Goal: Task Accomplishment & Management: Use online tool/utility

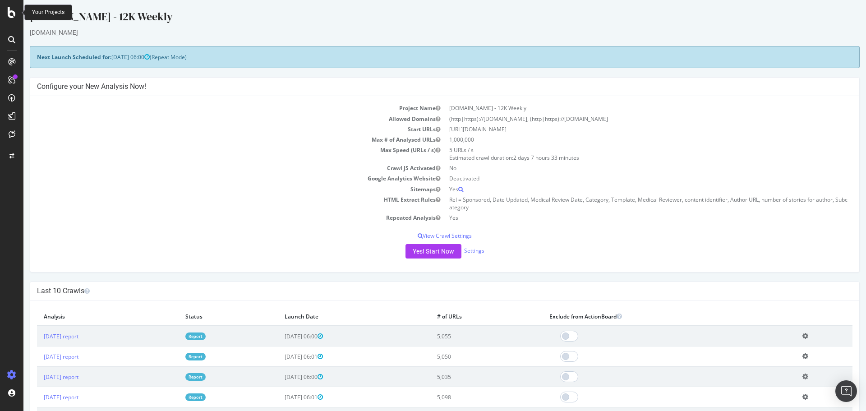
click at [13, 15] on icon at bounding box center [12, 12] width 8 height 11
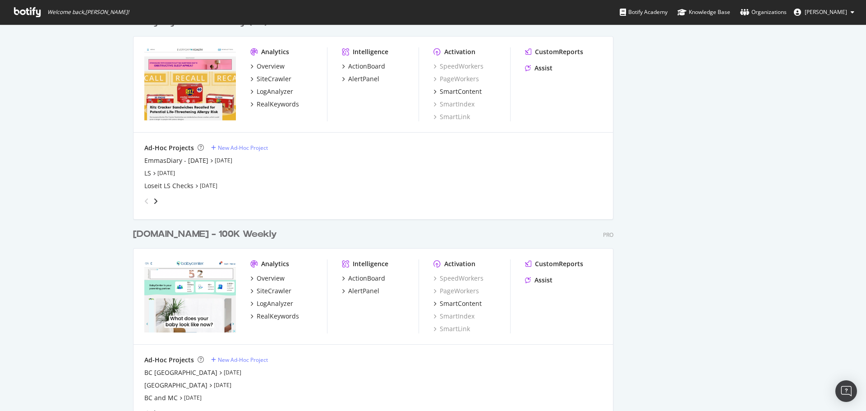
scroll to position [1128, 0]
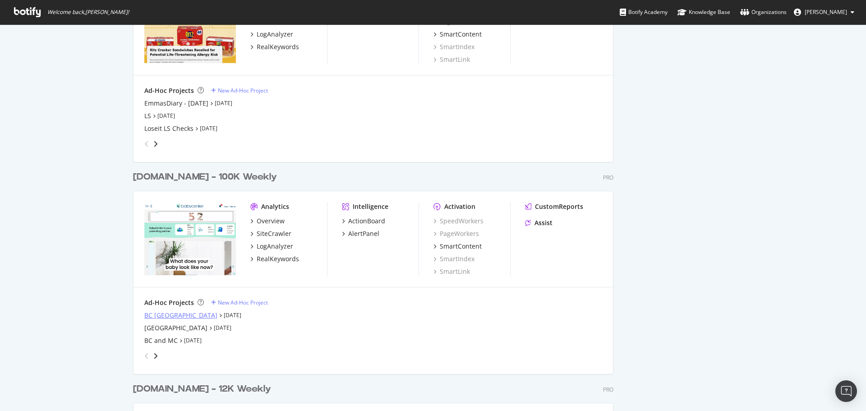
click at [157, 317] on div "BC India" at bounding box center [180, 315] width 73 height 9
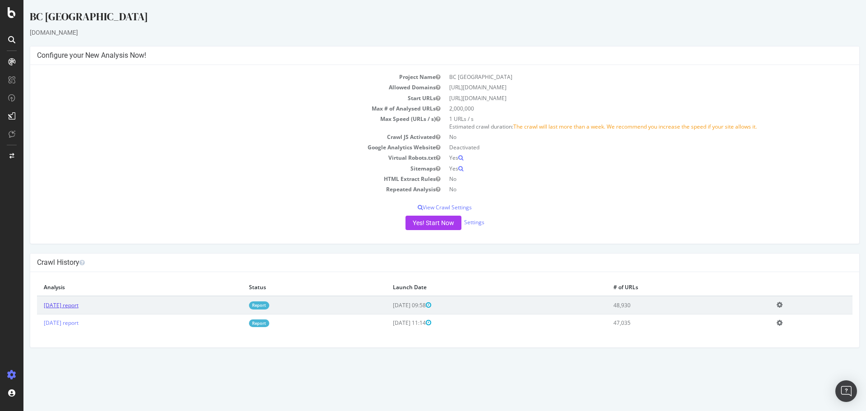
click at [68, 305] on link "2025 Sep. 29th report" at bounding box center [61, 305] width 35 height 8
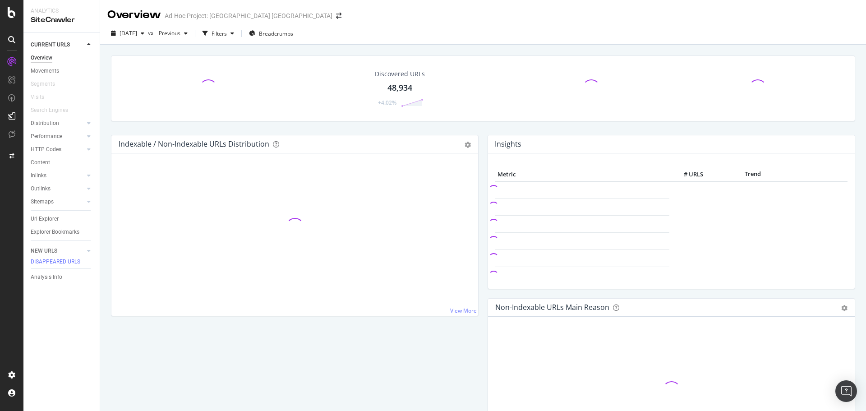
click at [392, 86] on div "48,934" at bounding box center [400, 88] width 25 height 12
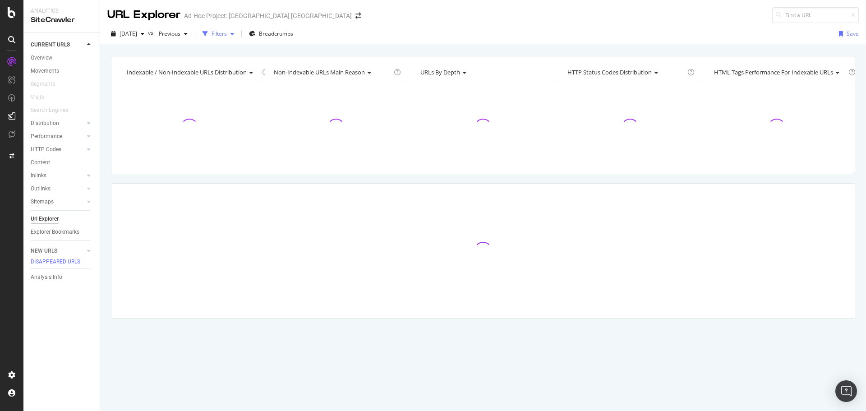
click at [227, 36] on div "Filters" at bounding box center [219, 34] width 15 height 8
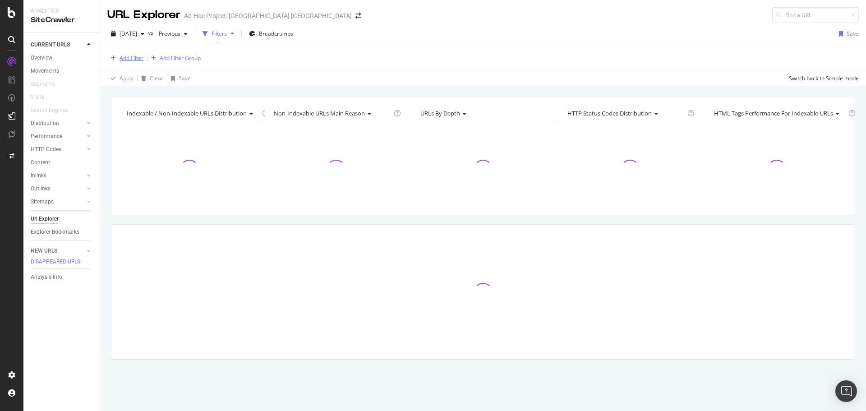
click at [132, 61] on div "Add Filter" at bounding box center [132, 58] width 24 height 8
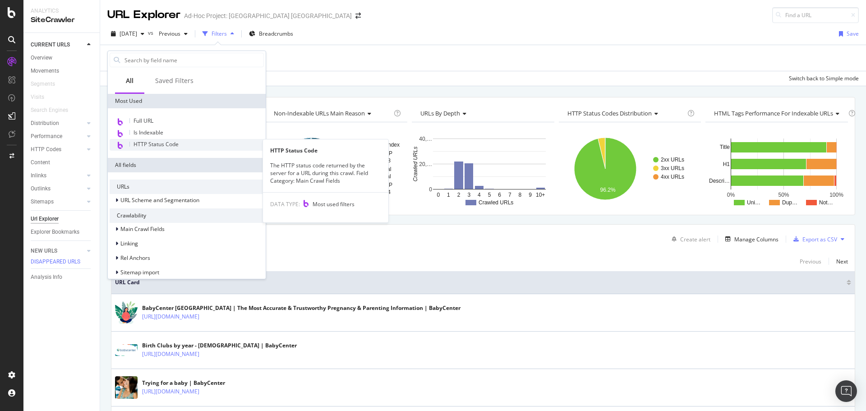
click at [159, 147] on span "HTTP Status Code" at bounding box center [156, 144] width 45 height 8
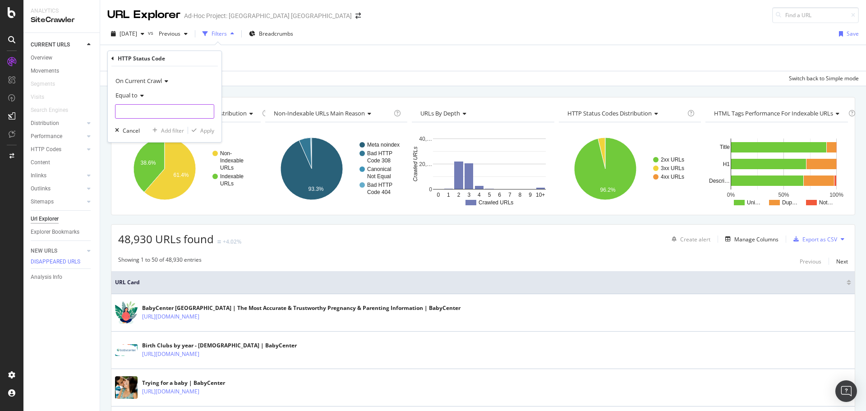
click at [164, 110] on input "number" at bounding box center [164, 111] width 99 height 14
click at [157, 122] on span "200" at bounding box center [149, 124] width 63 height 8
type input "200"
click at [201, 129] on div "Apply" at bounding box center [207, 131] width 14 height 8
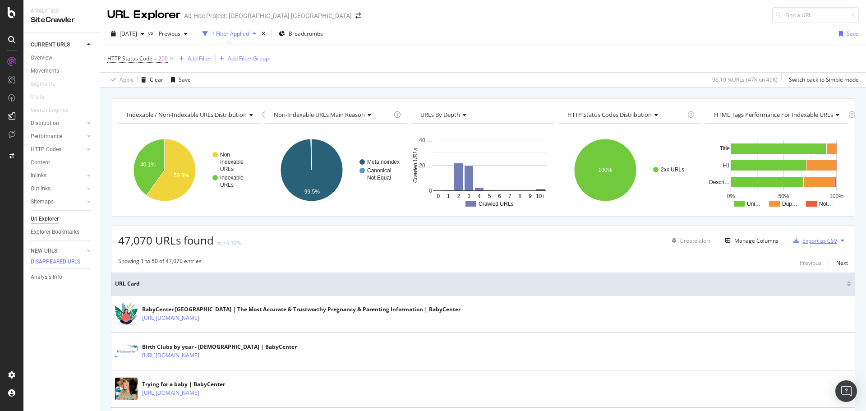
click at [811, 239] on div "Export as CSV" at bounding box center [820, 241] width 35 height 8
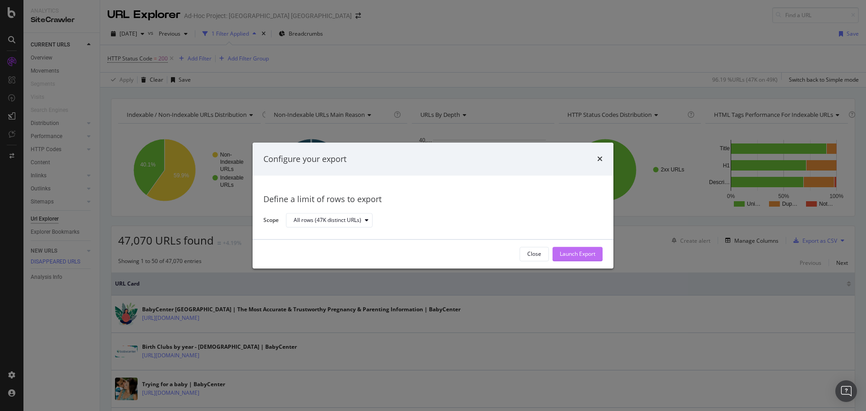
click at [568, 256] on div "Launch Export" at bounding box center [578, 254] width 36 height 8
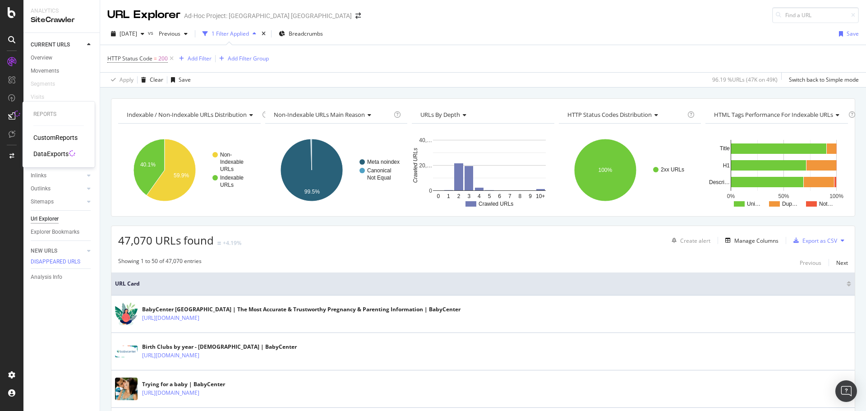
click at [45, 154] on div "DataExports" at bounding box center [50, 153] width 35 height 9
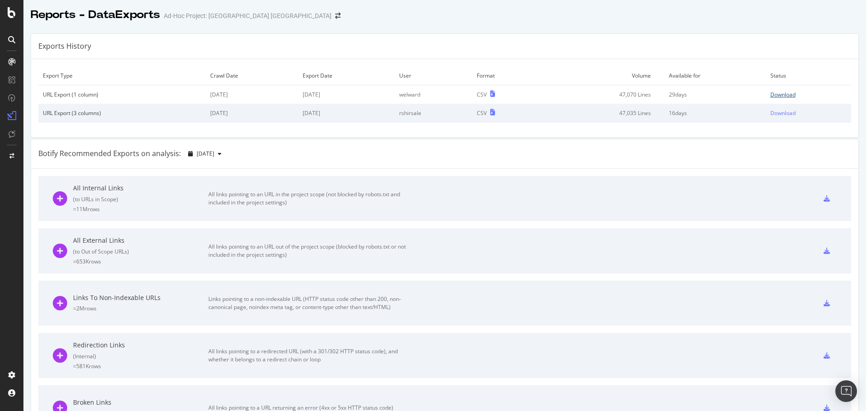
click at [772, 94] on div "Download" at bounding box center [783, 95] width 25 height 8
click at [14, 11] on icon at bounding box center [12, 12] width 8 height 11
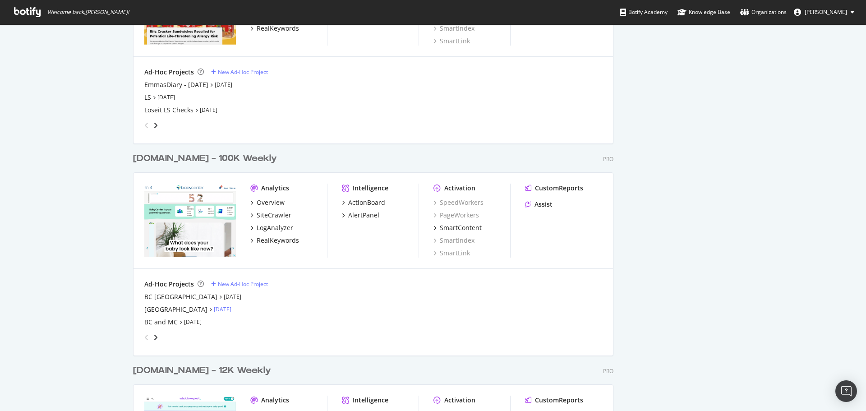
scroll to position [1173, 0]
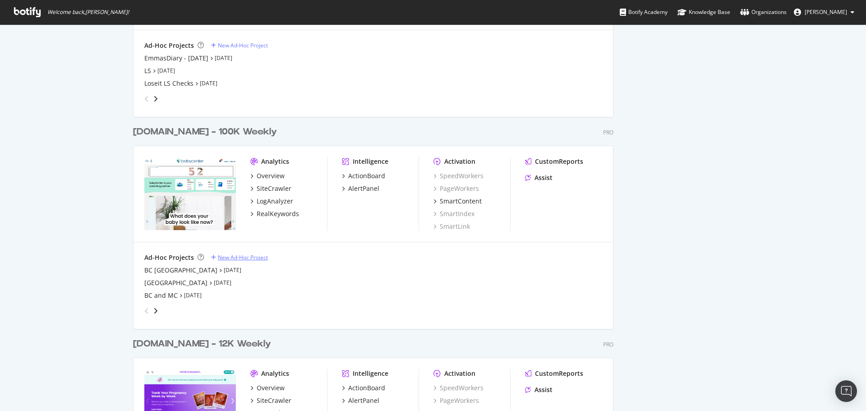
click at [222, 260] on div "New Ad-Hoc Project" at bounding box center [243, 258] width 50 height 8
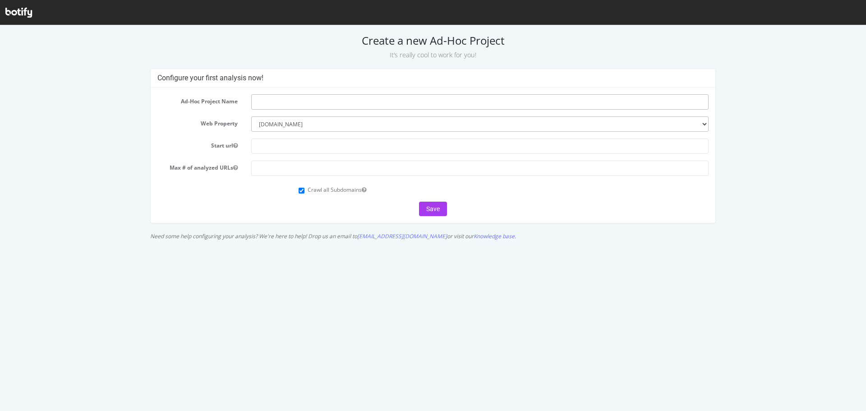
click at [295, 97] on input "text" at bounding box center [480, 101] width 458 height 15
type input "BC IN post dep check"
click at [308, 149] on input "text" at bounding box center [480, 146] width 458 height 15
drag, startPoint x: 359, startPoint y: 146, endPoint x: 162, endPoint y: 129, distance: 197.9
click at [162, 129] on form "Ad-Hoc Project Name BC IN post dep check Web Property --------- everydayhealth.…" at bounding box center [433, 155] width 552 height 122
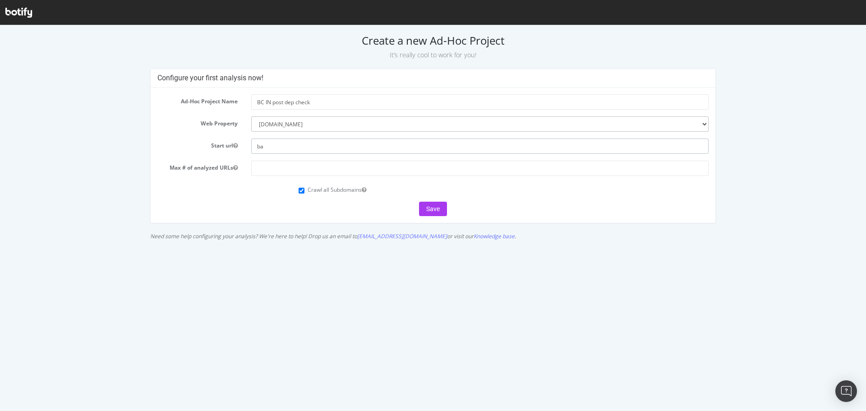
type input "b"
click at [278, 175] on input "number" at bounding box center [480, 168] width 458 height 15
click at [279, 153] on input "text" at bounding box center [480, 146] width 458 height 15
drag, startPoint x: 318, startPoint y: 147, endPoint x: 394, endPoint y: 157, distance: 77.3
click at [405, 149] on input "https://www.babycenter.com/" at bounding box center [480, 146] width 458 height 15
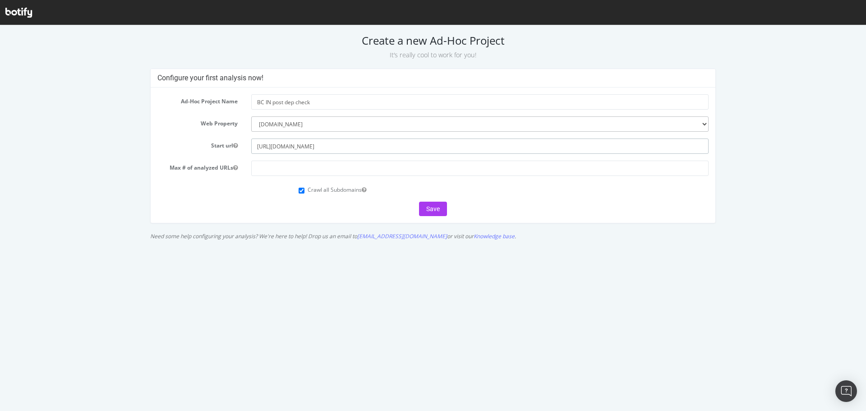
type input "[URL][DOMAIN_NAME]"
click at [350, 172] on input "number" at bounding box center [480, 168] width 458 height 15
type input "500000"
click at [345, 192] on label "Crawl all Subdomains" at bounding box center [337, 190] width 59 height 8
click at [305, 192] on input "Crawl all Subdomains" at bounding box center [302, 191] width 6 height 6
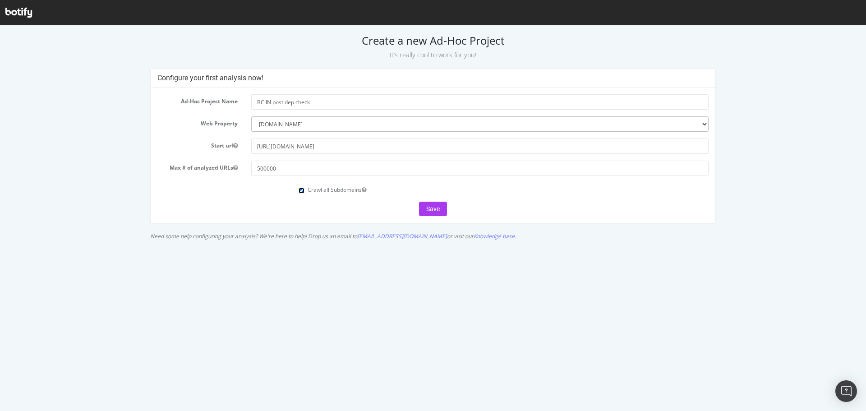
checkbox input "false"
click at [431, 207] on button "Save" at bounding box center [433, 209] width 28 height 14
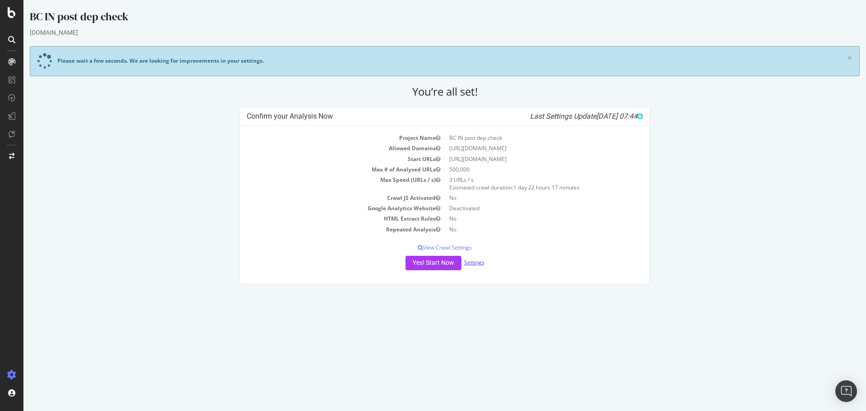
click at [476, 264] on link "Settings" at bounding box center [474, 263] width 20 height 8
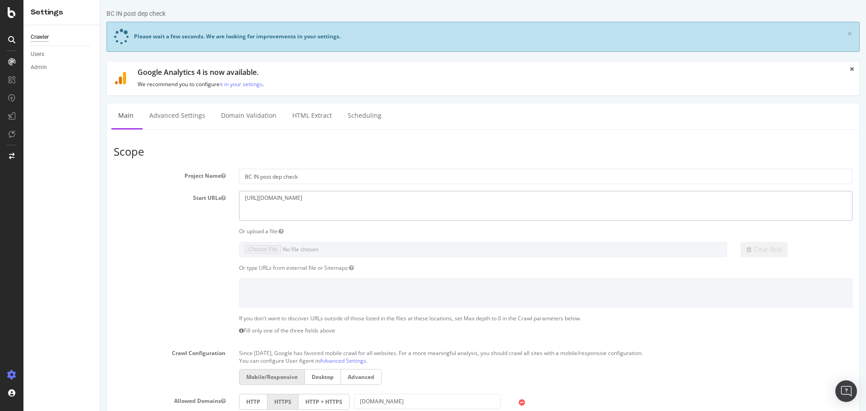
drag, startPoint x: 324, startPoint y: 203, endPoint x: 194, endPoint y: 202, distance: 130.4
click at [197, 199] on div "Start URLs https://www.babycenter.in" at bounding box center [483, 205] width 753 height 29
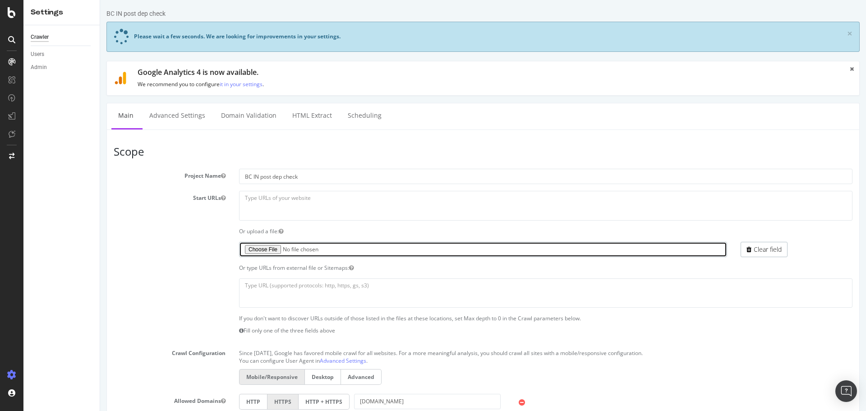
click at [277, 248] on input "file" at bounding box center [483, 249] width 488 height 15
type input "C:\fakepath\BC IN urls.txt"
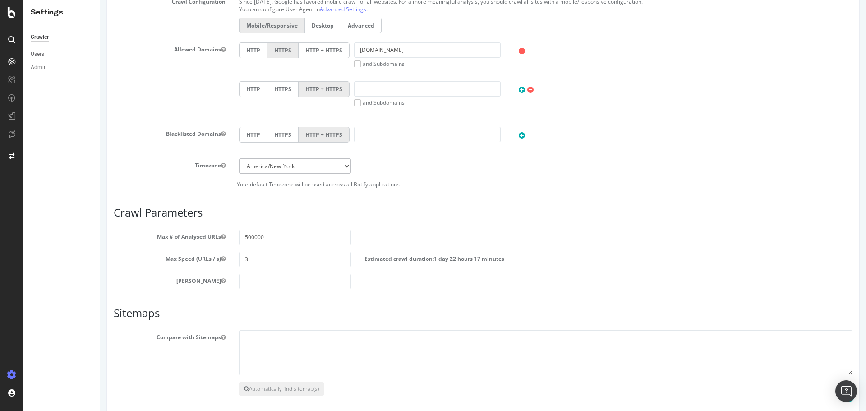
scroll to position [430, 0]
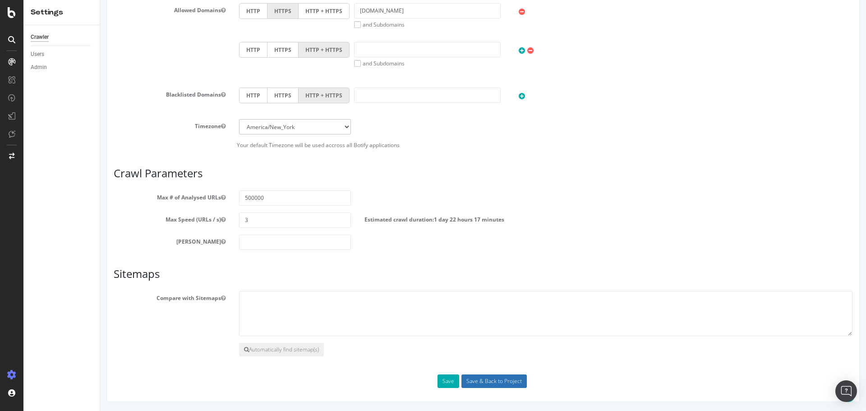
click at [500, 380] on input "Save & Back to Project" at bounding box center [494, 382] width 65 height 14
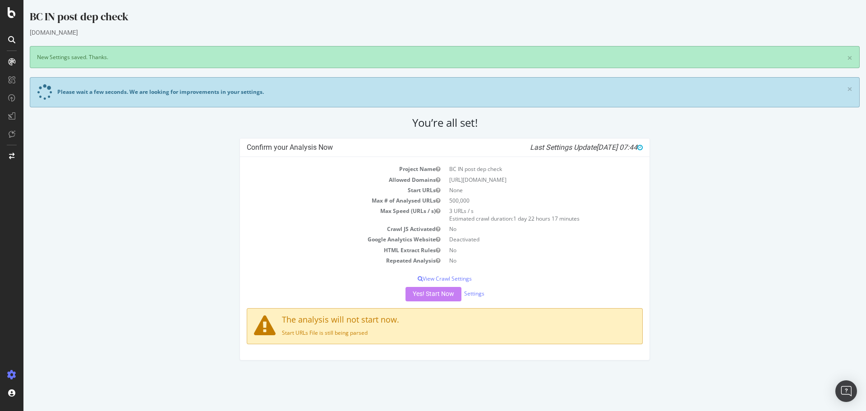
click at [438, 295] on div "Yes! Start Now Settings" at bounding box center [445, 294] width 396 height 14
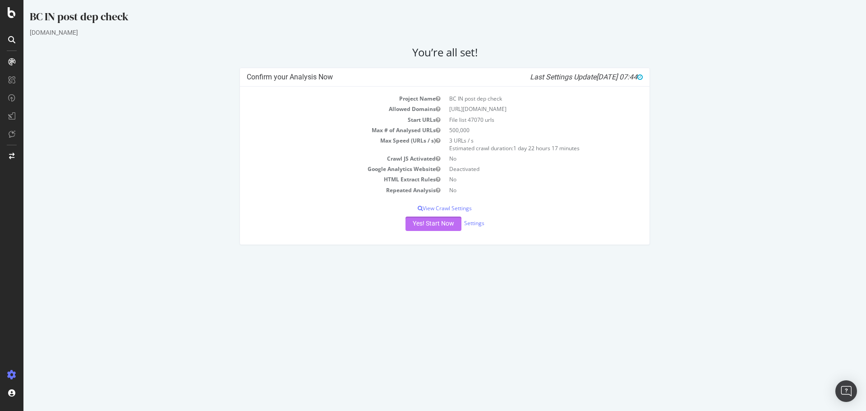
click at [452, 224] on button "Yes! Start Now" at bounding box center [434, 224] width 56 height 14
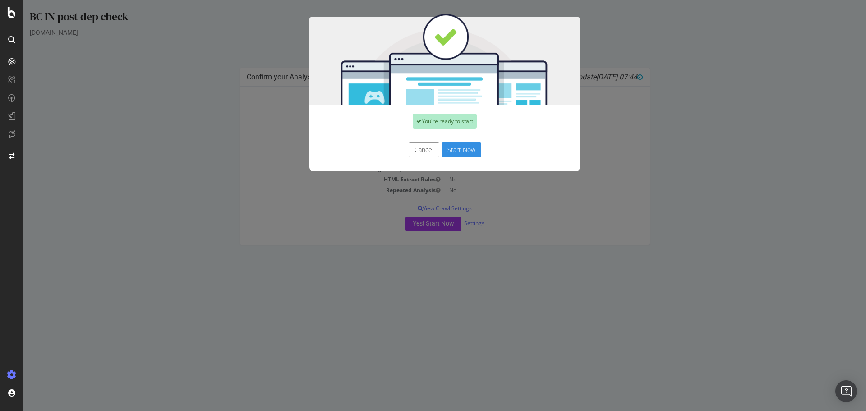
click at [461, 148] on button "Start Now" at bounding box center [462, 149] width 40 height 15
